Goal: Navigation & Orientation: Understand site structure

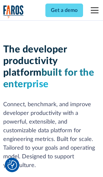
scroll to position [97, 0]
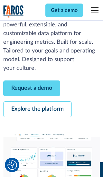
click at [32, 88] on link "Request a demo" at bounding box center [31, 88] width 57 height 16
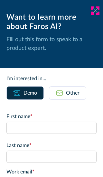
click at [95, 11] on icon at bounding box center [95, 10] width 5 height 5
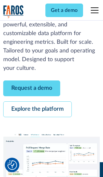
scroll to position [118, 0]
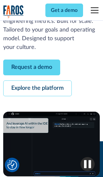
click at [37, 88] on link "Explore the platform" at bounding box center [37, 88] width 69 height 16
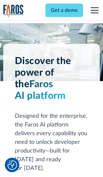
scroll to position [4835, 0]
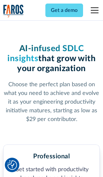
scroll to position [1000, 0]
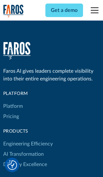
click at [13, 101] on link "Platform" at bounding box center [13, 106] width 20 height 10
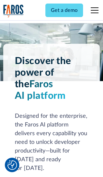
scroll to position [5042, 0]
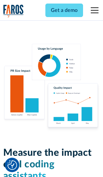
scroll to position [3980, 0]
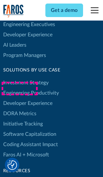
click at [19, 108] on link "DORA Metrics" at bounding box center [19, 113] width 33 height 10
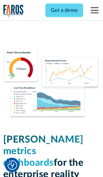
scroll to position [2820, 0]
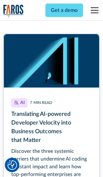
scroll to position [2882, 0]
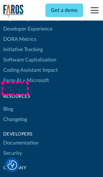
click at [15, 114] on link "Changelog" at bounding box center [15, 119] width 24 height 10
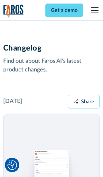
scroll to position [7774, 0]
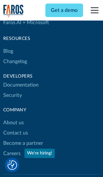
click at [13, 117] on link "About us" at bounding box center [13, 122] width 21 height 10
